Goal: Find contact information: Find contact information

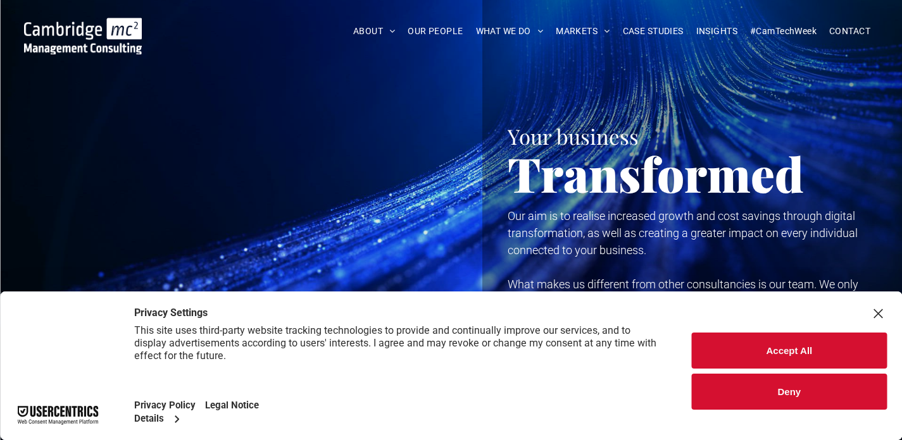
click at [788, 374] on button "Deny" at bounding box center [789, 392] width 195 height 36
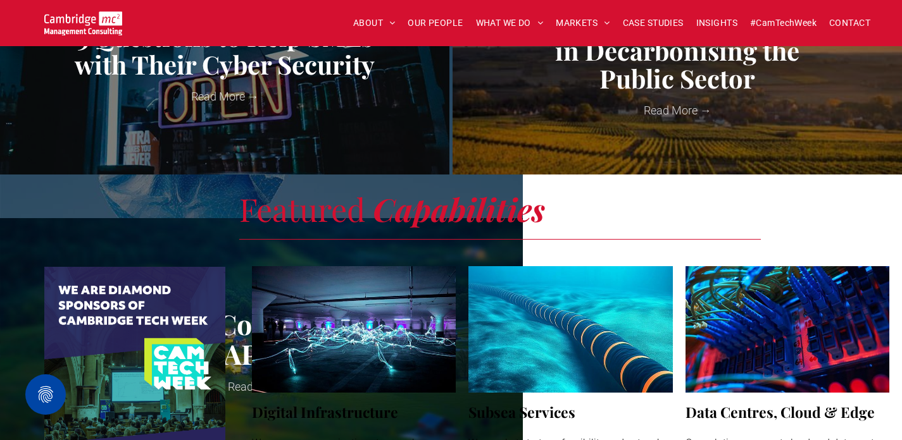
scroll to position [1580, 0]
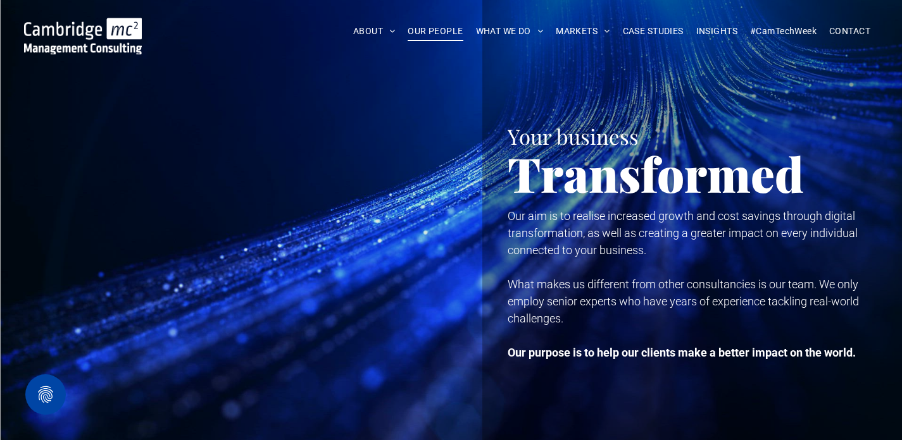
click at [410, 30] on span "OUR PEOPLE" at bounding box center [434, 32] width 55 height 20
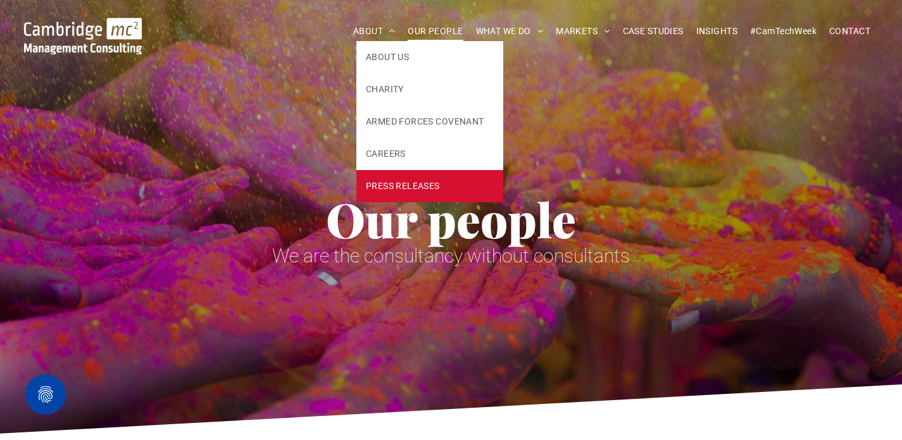
click at [393, 179] on link "PRESS RELEASES" at bounding box center [429, 186] width 147 height 32
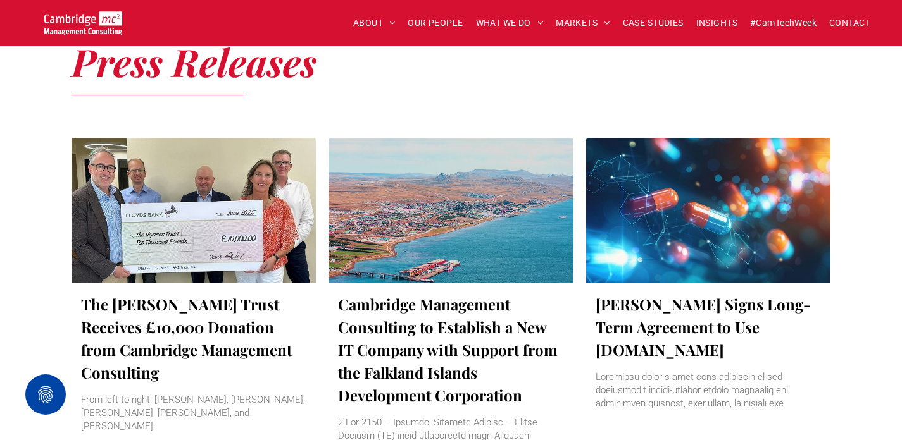
scroll to position [630, 0]
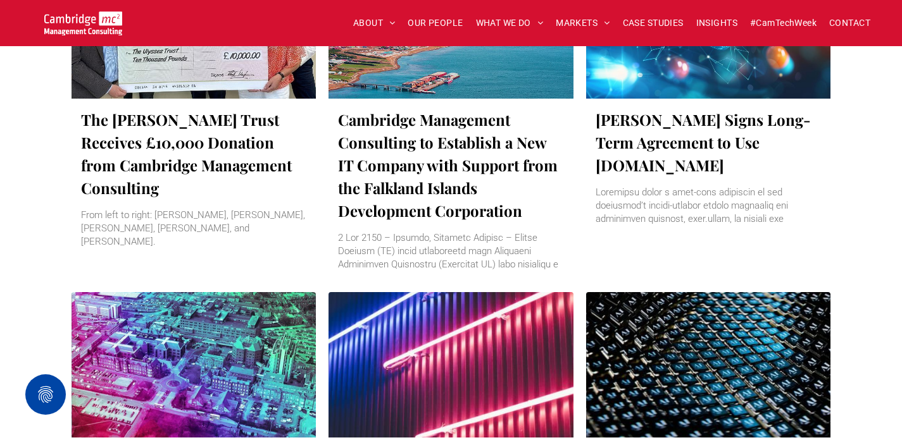
click at [155, 83] on div at bounding box center [193, 26] width 259 height 154
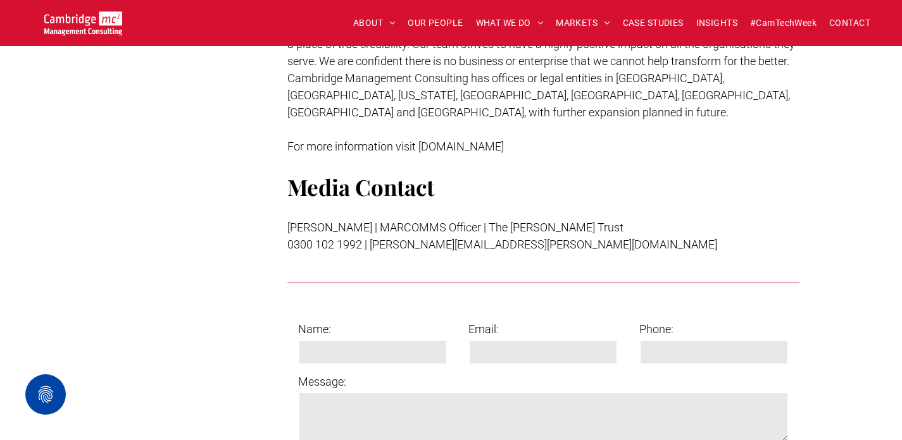
scroll to position [1656, 0]
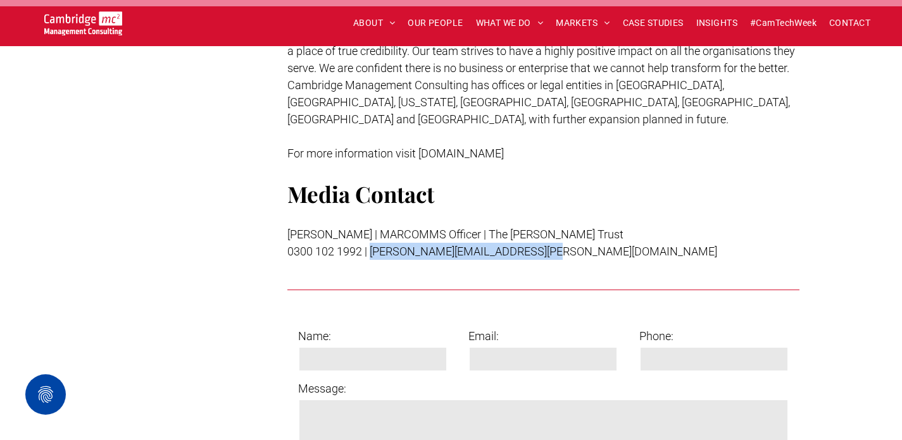
drag, startPoint x: 538, startPoint y: 222, endPoint x: 373, endPoint y: 223, distance: 165.1
click at [373, 243] on p "0300 102 1992 | paul.randall@ulyssestrust.co.uk" at bounding box center [543, 251] width 512 height 17
copy span "paul.randall@ulyssestrust.co.uk"
click at [847, 20] on span "CONTACT" at bounding box center [849, 23] width 41 height 20
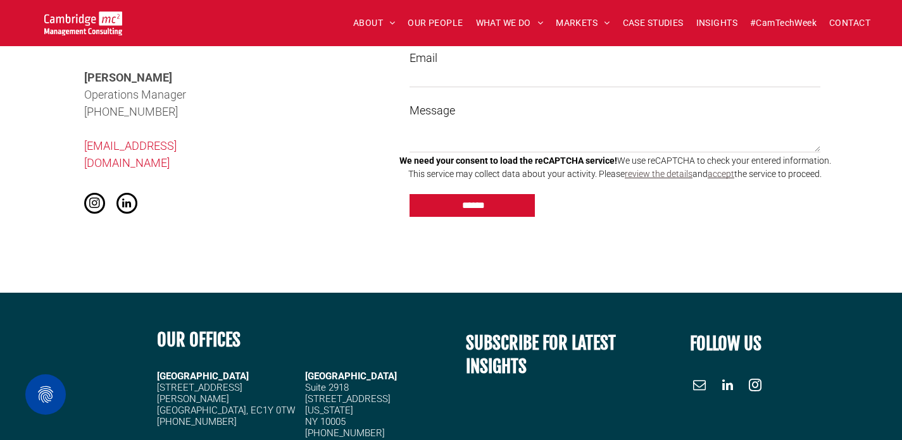
scroll to position [1622, 0]
